Goal: Navigation & Orientation: Find specific page/section

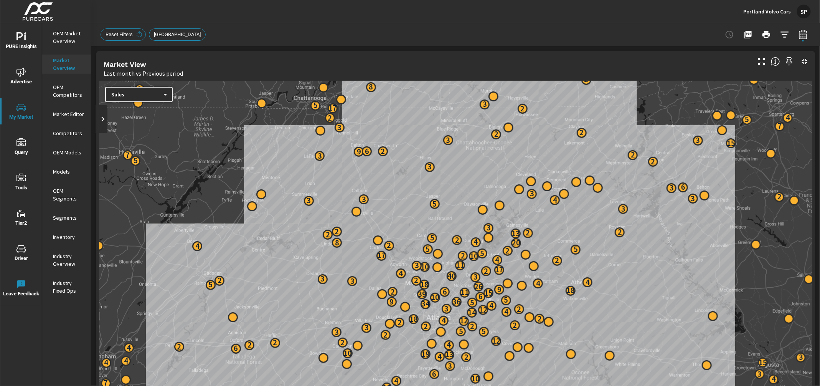
scroll to position [41, 0]
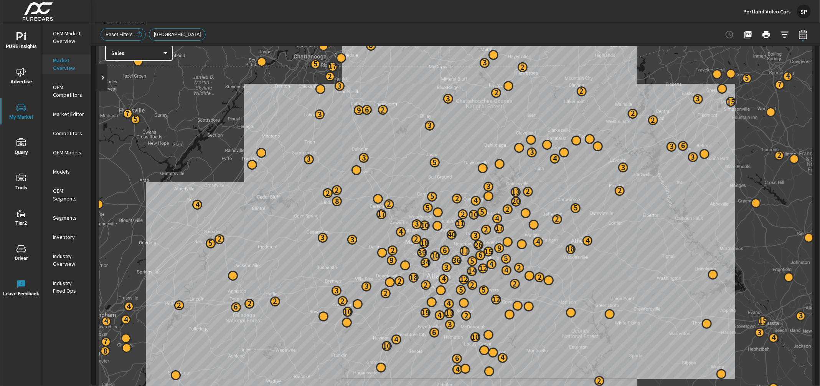
click at [759, 7] on div "Portland Volvo Cars SP" at bounding box center [777, 12] width 68 height 14
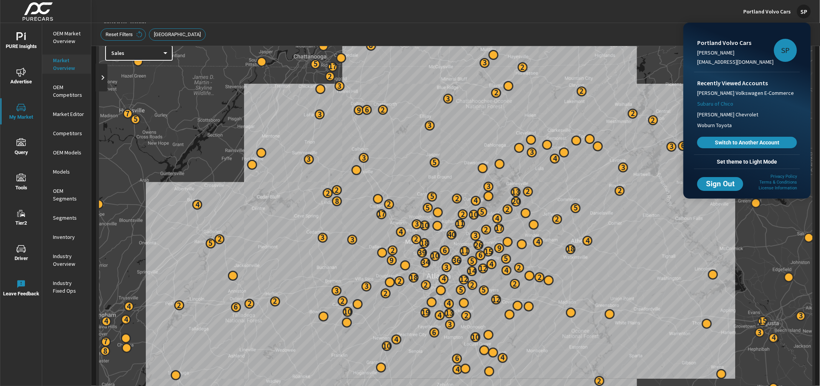
click at [724, 103] on span "Subaru of Chico" at bounding box center [715, 104] width 36 height 8
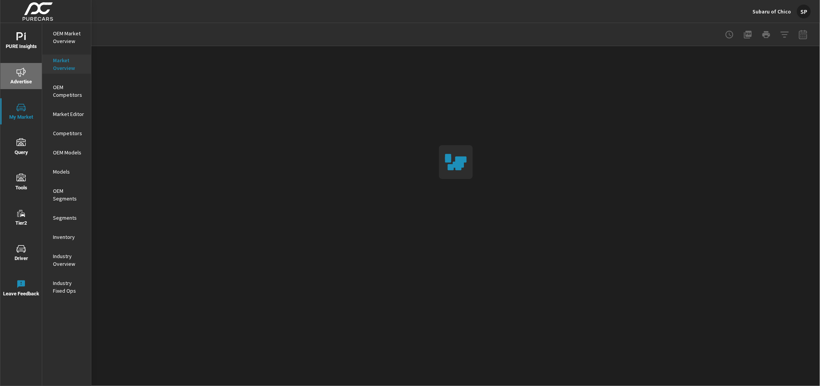
click at [23, 81] on span "Advertise" at bounding box center [21, 77] width 37 height 19
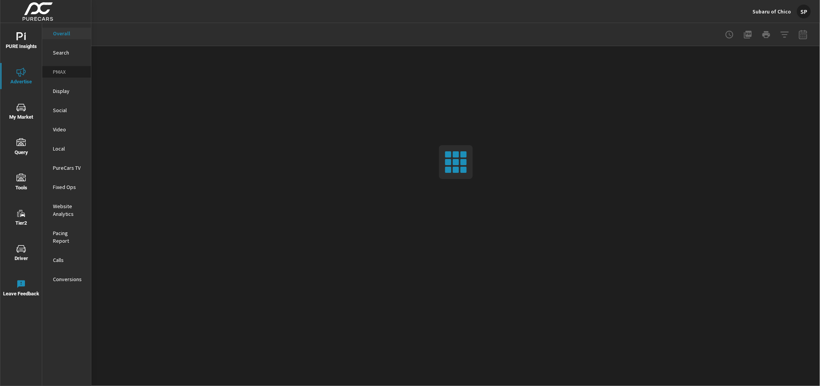
click at [61, 71] on p "PMAX" at bounding box center [69, 72] width 32 height 8
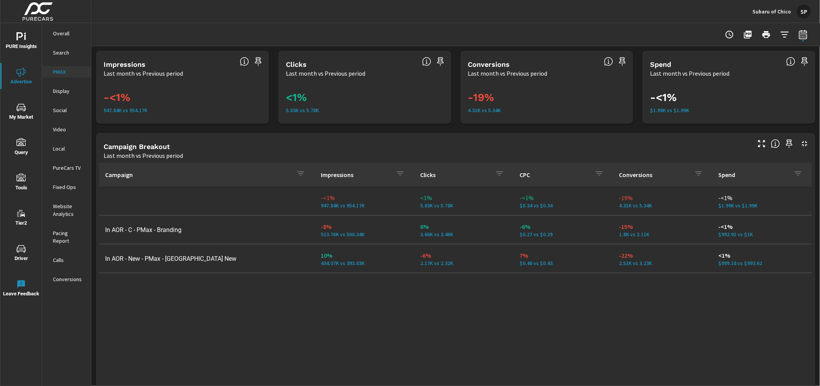
click at [62, 52] on p "Search" at bounding box center [69, 53] width 32 height 8
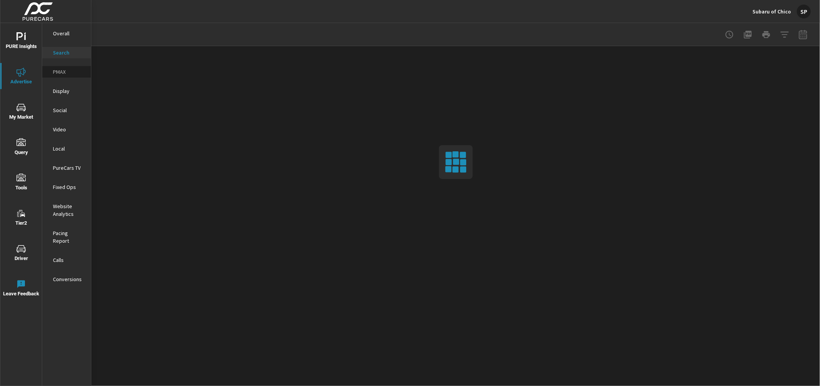
click at [59, 68] on p "PMAX" at bounding box center [69, 72] width 32 height 8
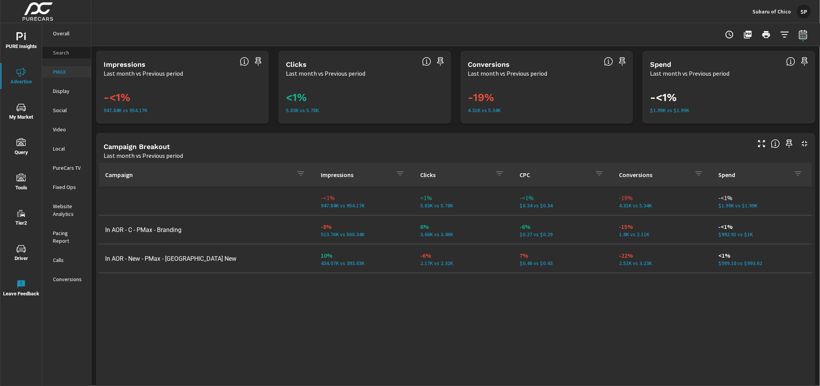
click at [58, 51] on p "Search" at bounding box center [69, 53] width 32 height 8
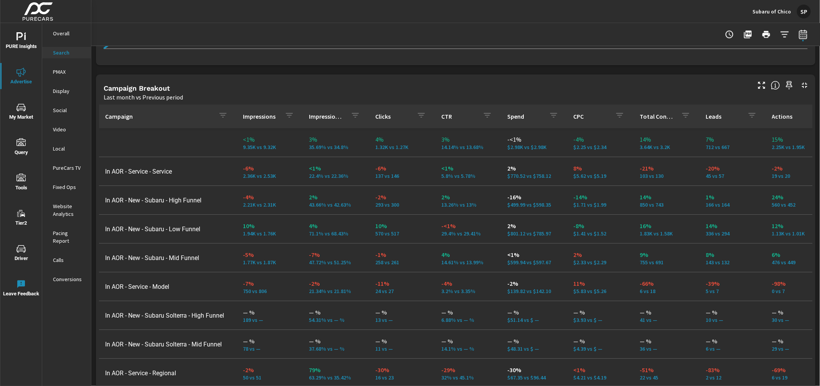
scroll to position [728, 0]
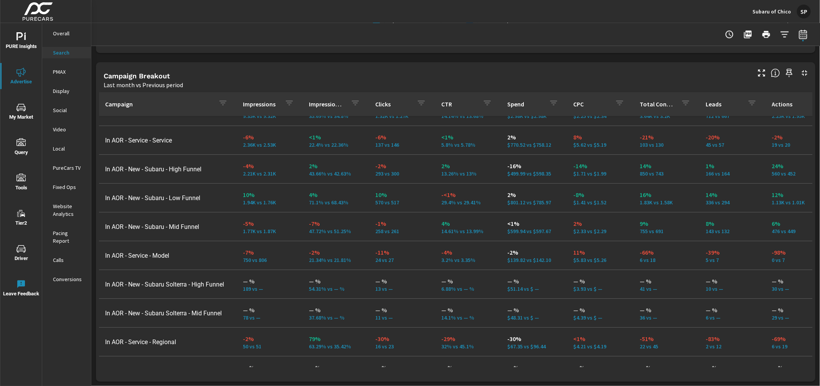
scroll to position [37, 0]
